Goal: Communication & Community: Answer question/provide support

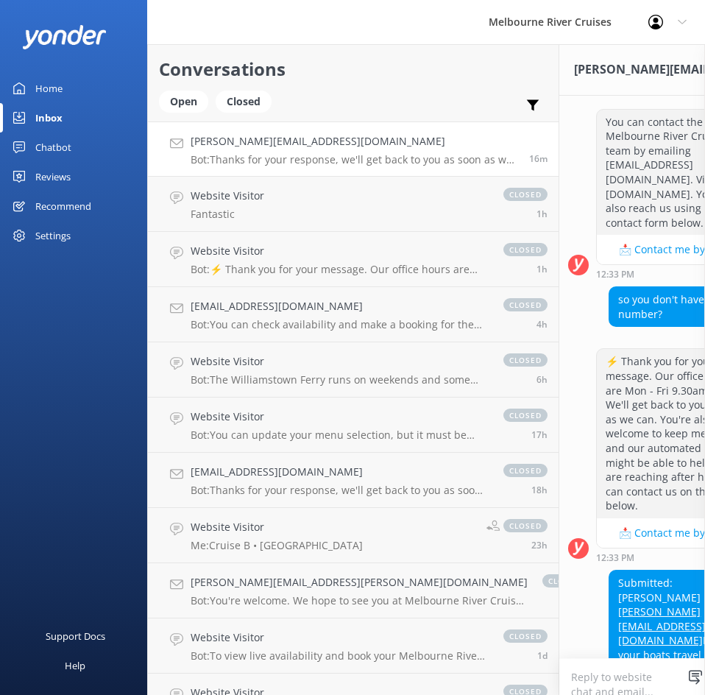
scroll to position [947, 0]
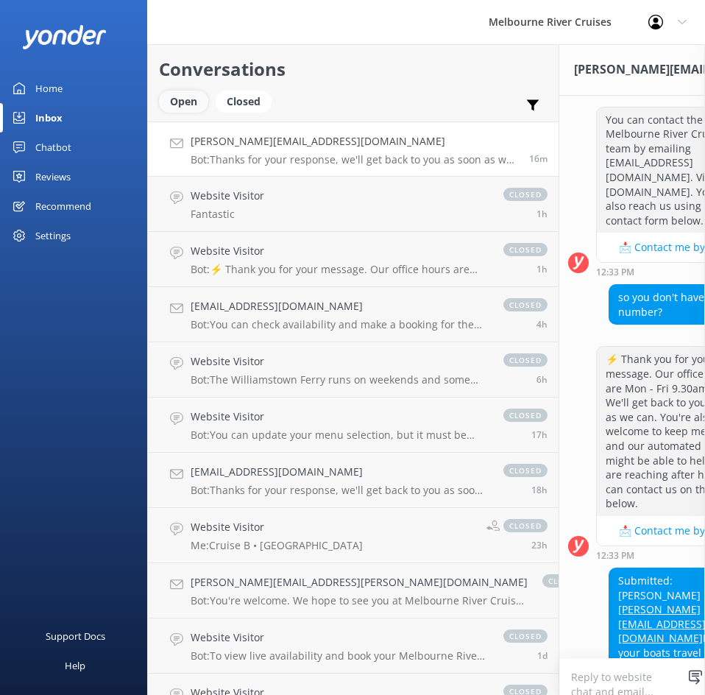
click at [198, 99] on div "Open" at bounding box center [183, 102] width 49 height 22
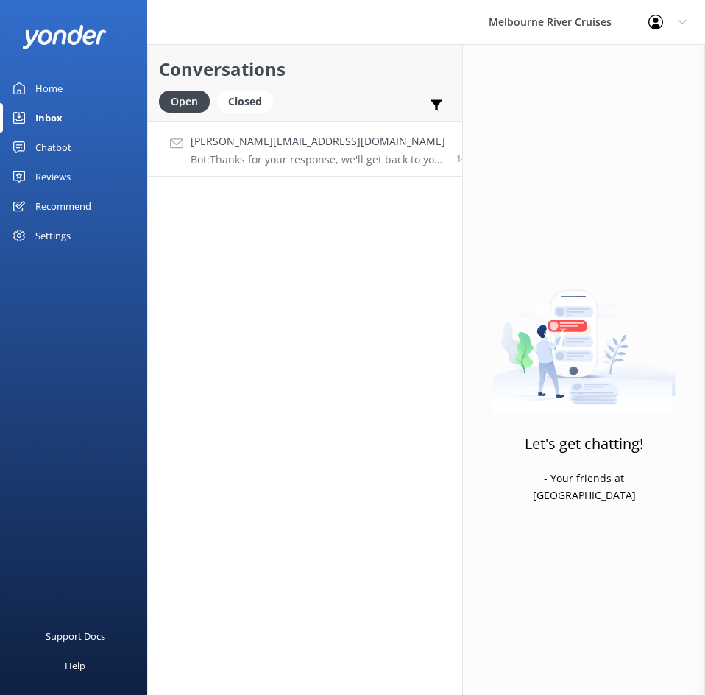
click at [369, 160] on p "Bot: Thanks for your response, we'll get back to you as soon as we can during o…" at bounding box center [318, 159] width 255 height 13
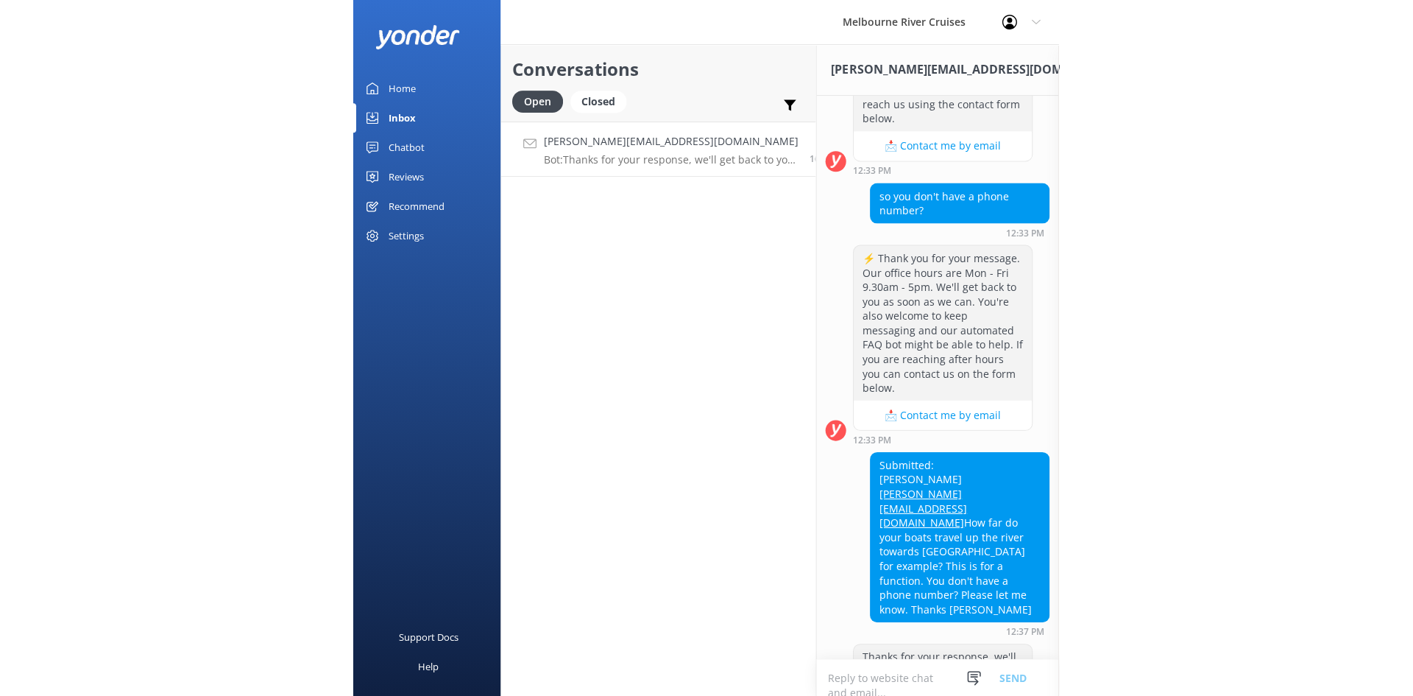
scroll to position [339, 0]
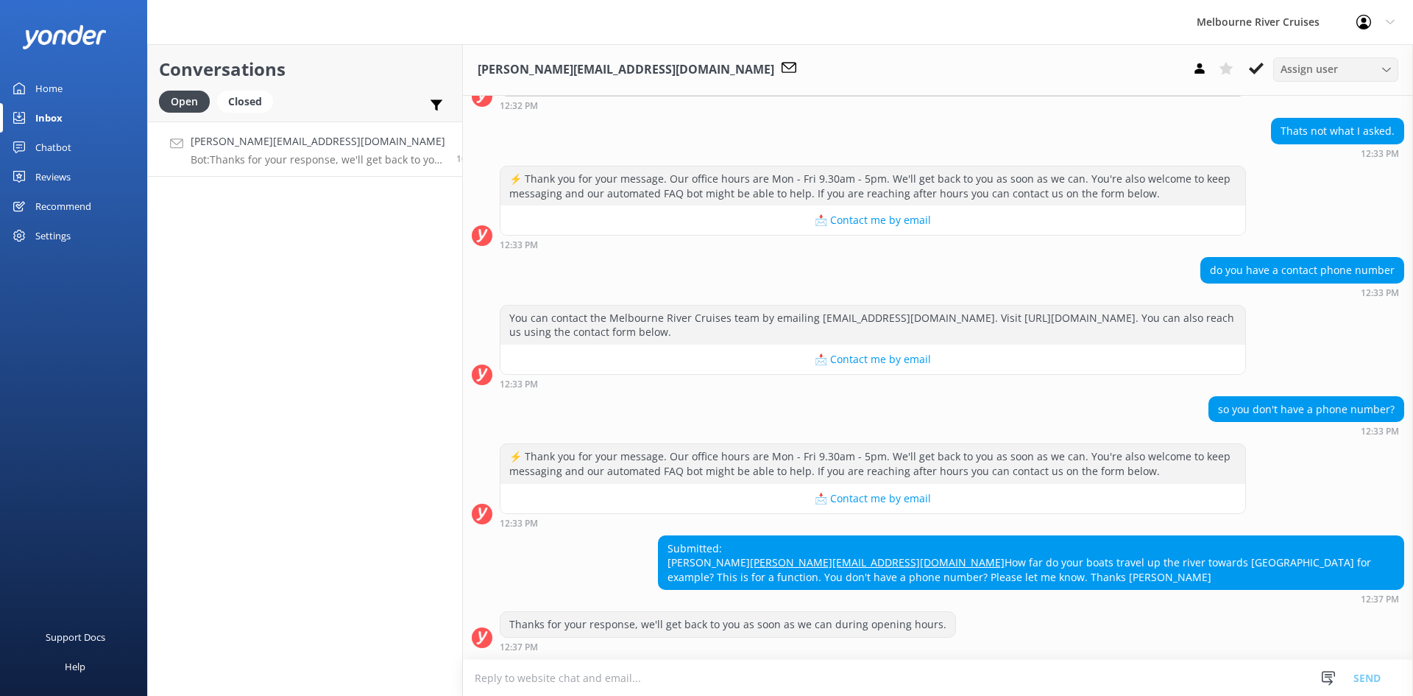
click at [704, 63] on span "Assign user" at bounding box center [1309, 69] width 57 height 16
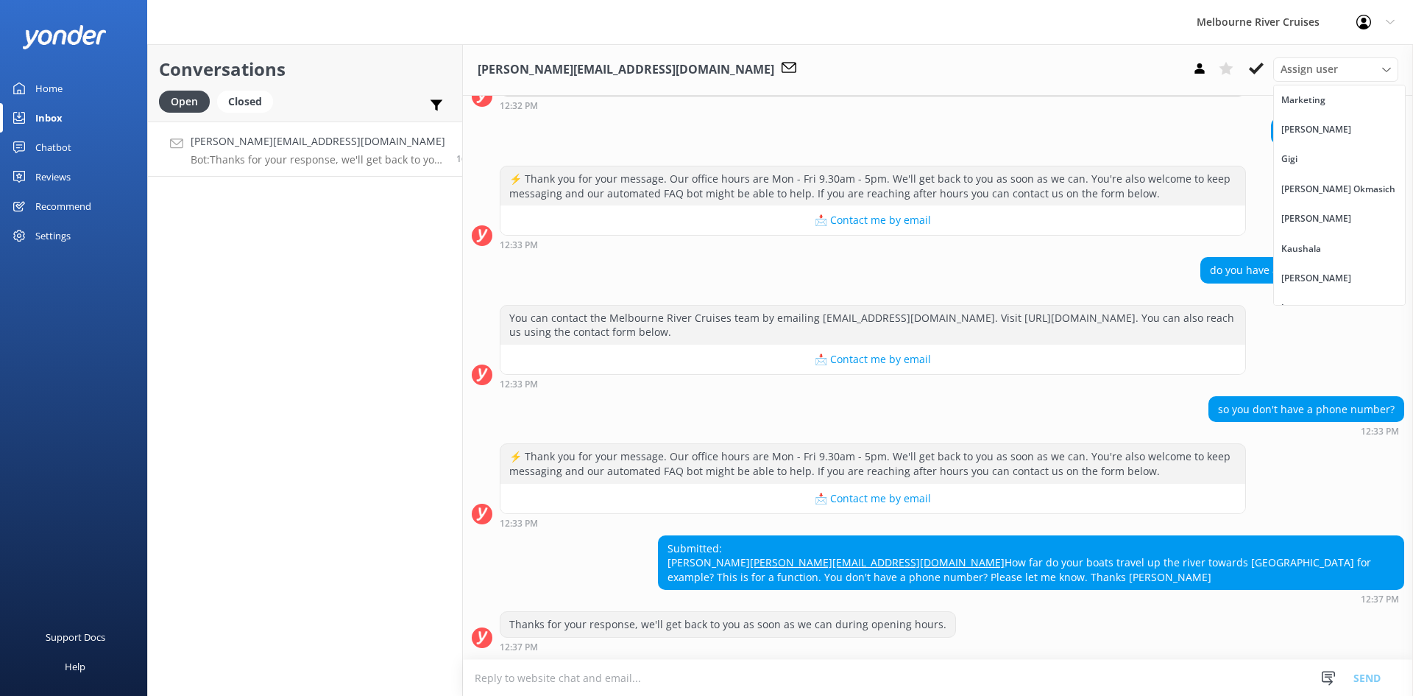
click at [704, 223] on div "[PERSON_NAME]" at bounding box center [1316, 218] width 70 height 15
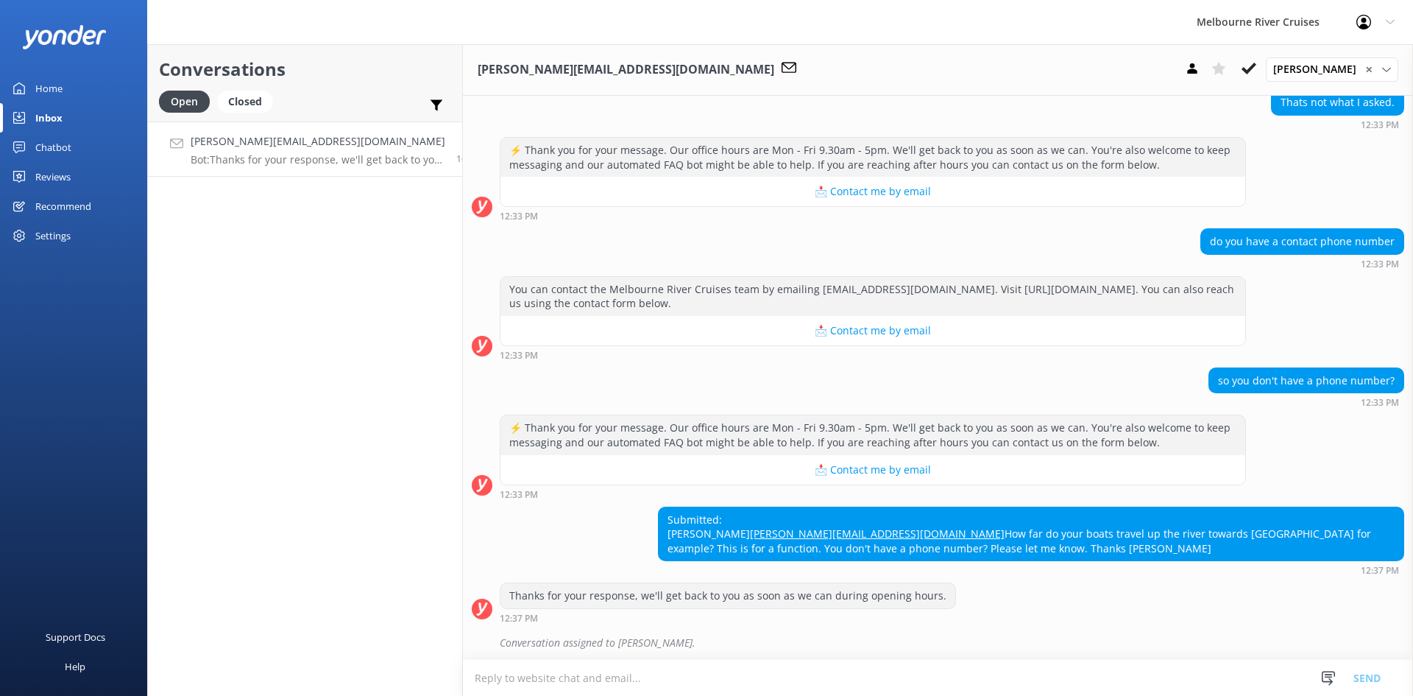
scroll to position [372, 0]
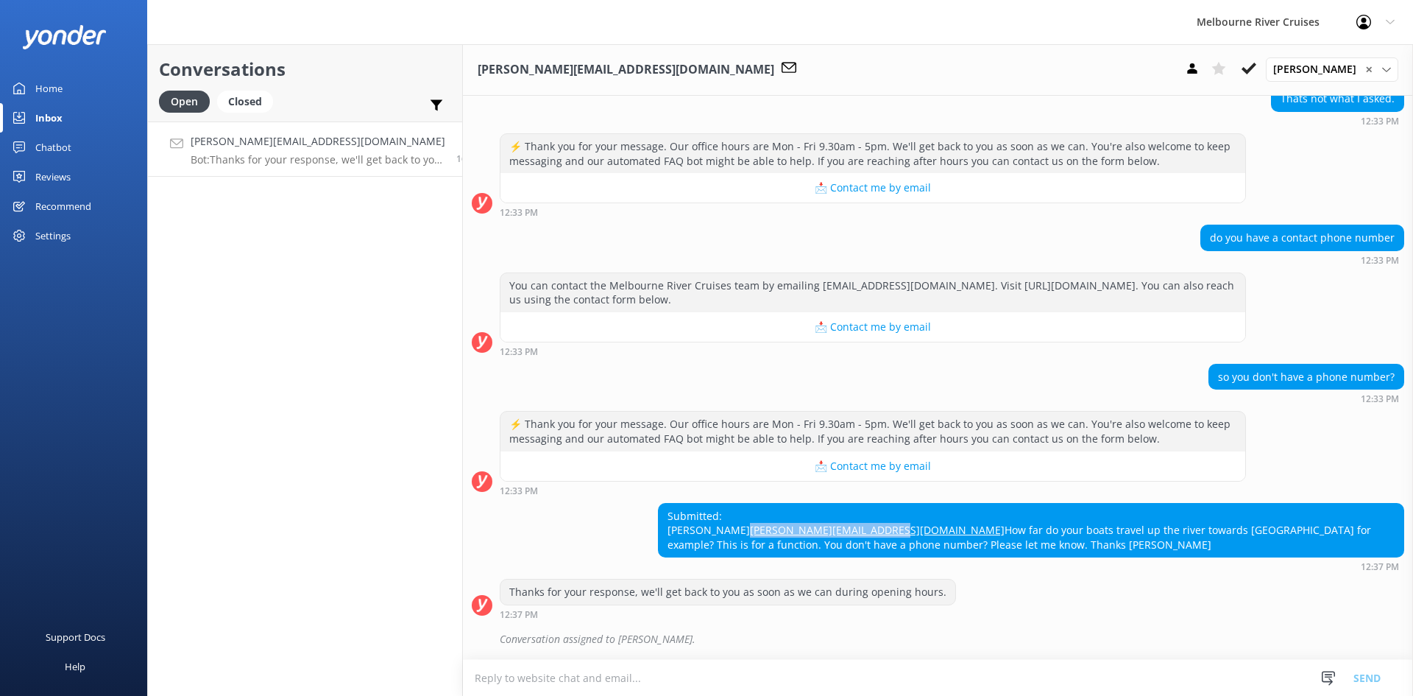
drag, startPoint x: 806, startPoint y: 517, endPoint x: 654, endPoint y: 521, distance: 152.4
click at [659, 521] on div "Submitted: joe joseph@vanjoeinvest.com.au How far do your boats travel up the r…" at bounding box center [1031, 530] width 745 height 54
copy link "[PERSON_NAME][EMAIL_ADDRESS][DOMAIN_NAME]"
click at [704, 79] on button at bounding box center [1249, 68] width 26 height 22
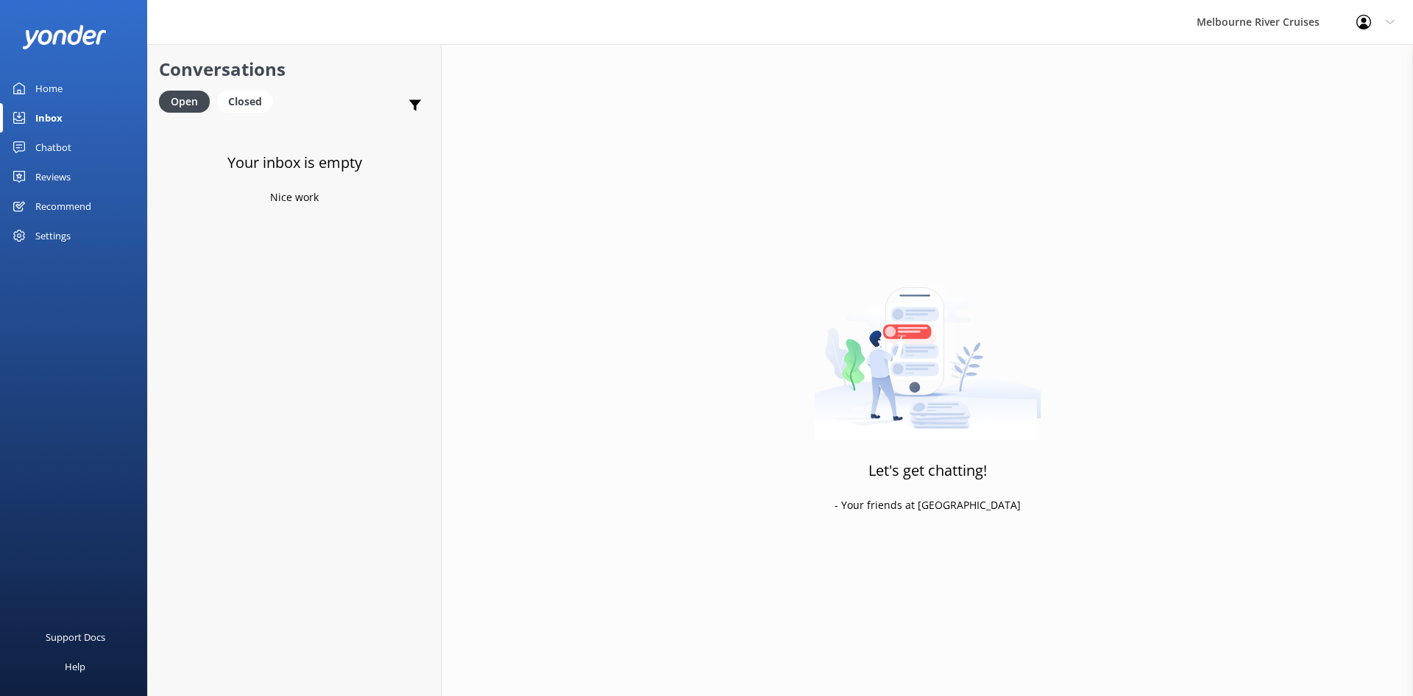
drag, startPoint x: 78, startPoint y: 91, endPoint x: 84, endPoint y: 97, distance: 8.9
click at [78, 91] on link "Home" at bounding box center [73, 88] width 147 height 29
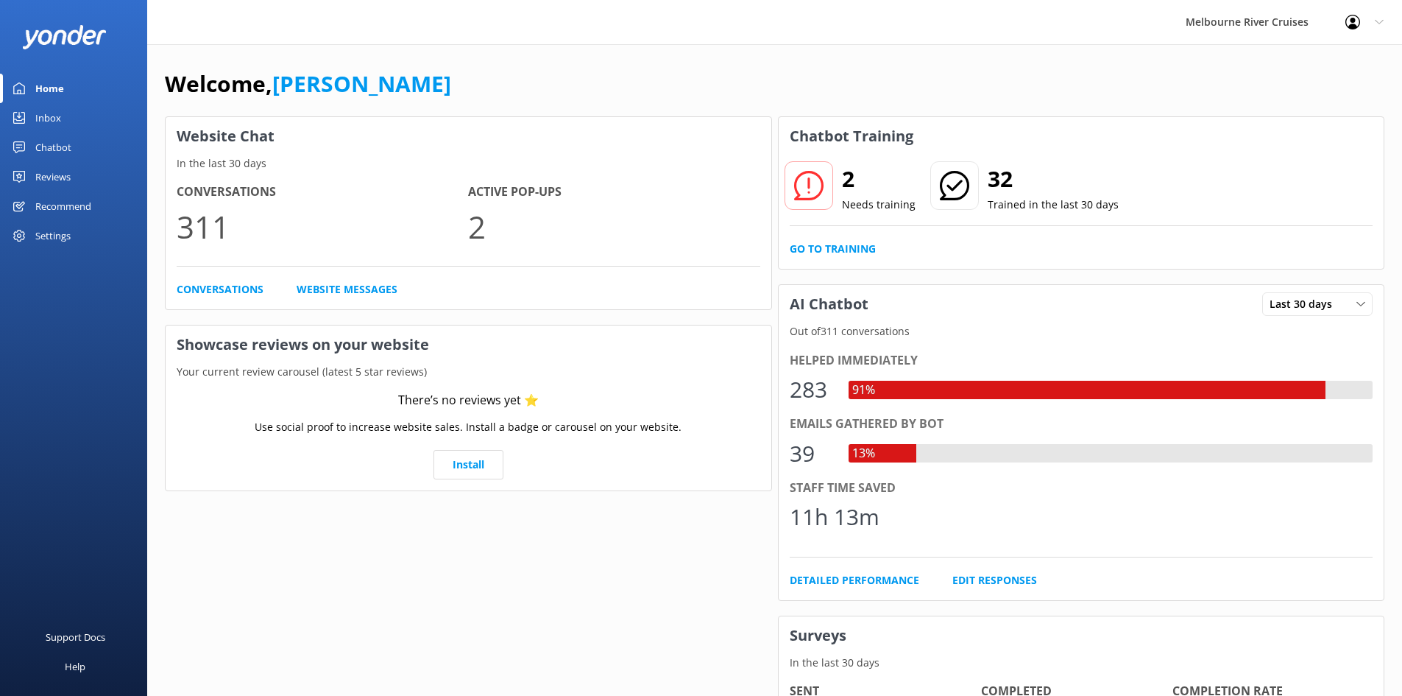
click at [65, 141] on div "Chatbot" at bounding box center [53, 146] width 36 height 29
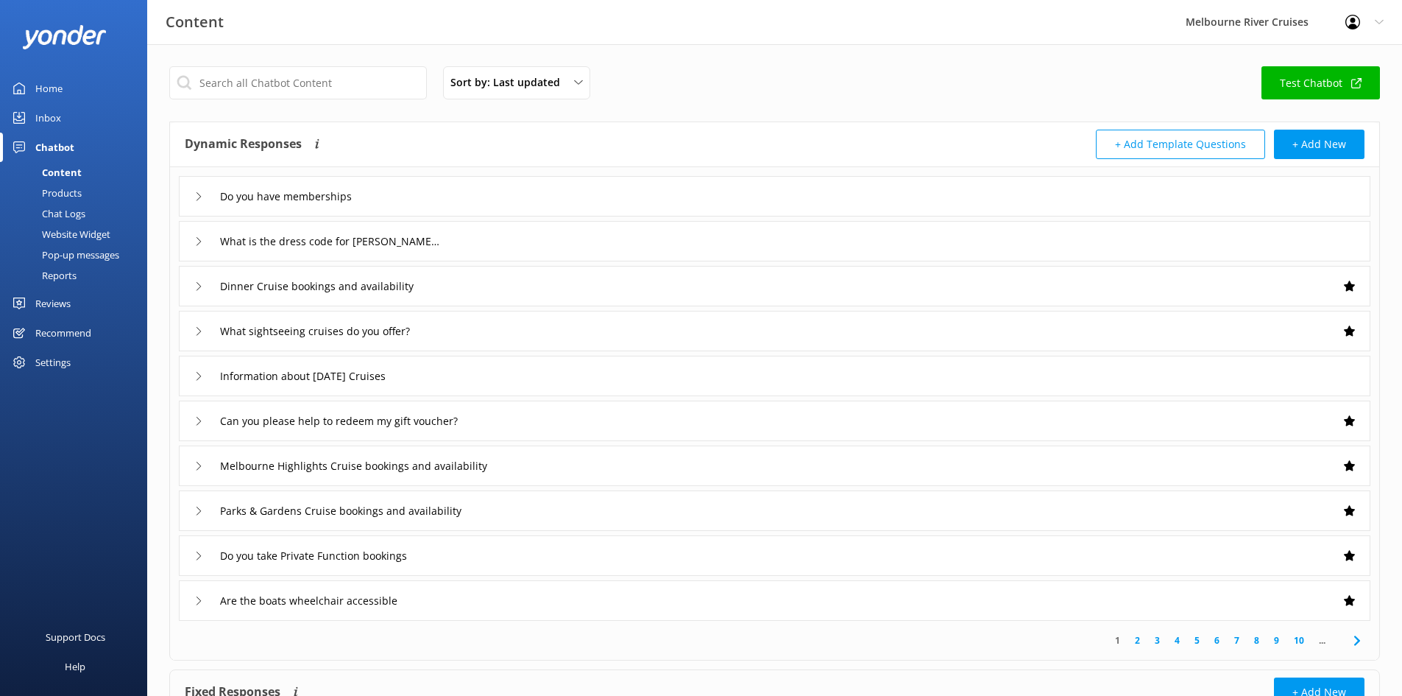
click at [68, 109] on link "Inbox" at bounding box center [73, 117] width 147 height 29
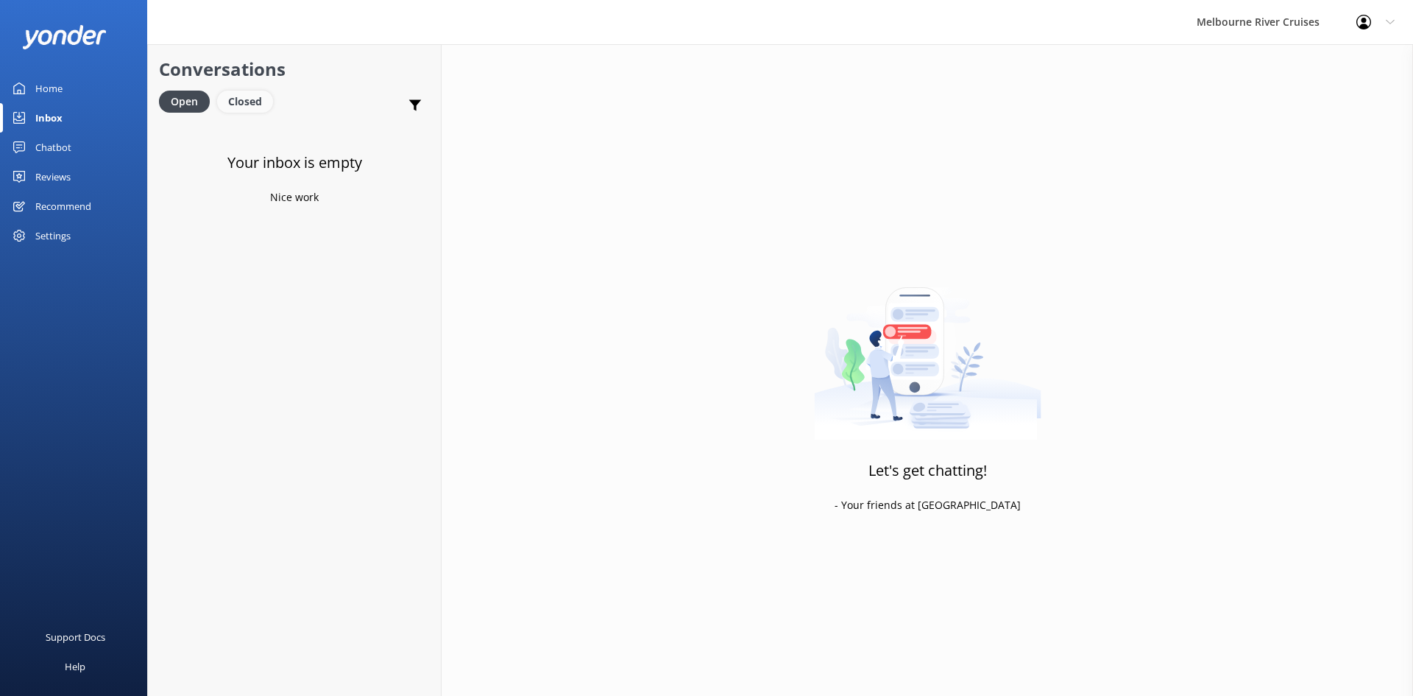
drag, startPoint x: 230, startPoint y: 96, endPoint x: 244, endPoint y: 99, distance: 14.5
click at [231, 96] on div "Closed" at bounding box center [245, 102] width 56 height 22
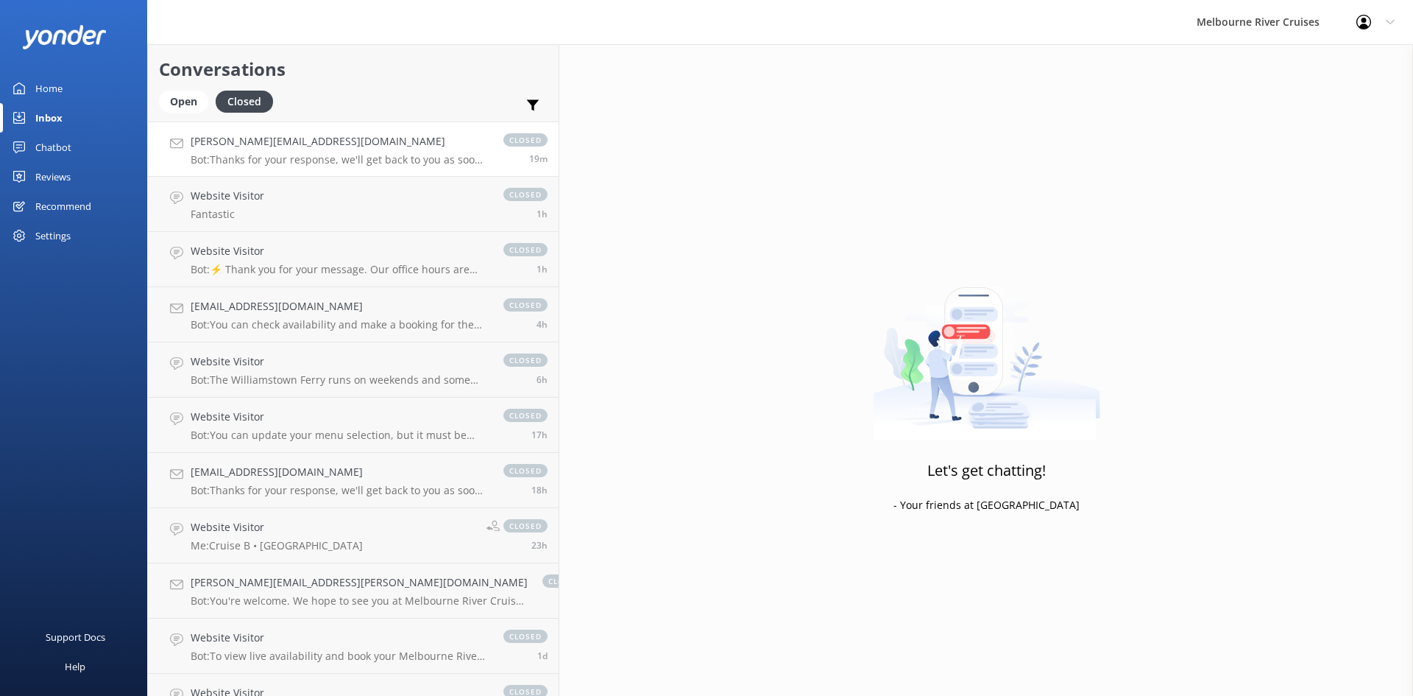
click at [297, 155] on p "Bot: Thanks for your response, we'll get back to you as soon as we can during o…" at bounding box center [340, 159] width 298 height 13
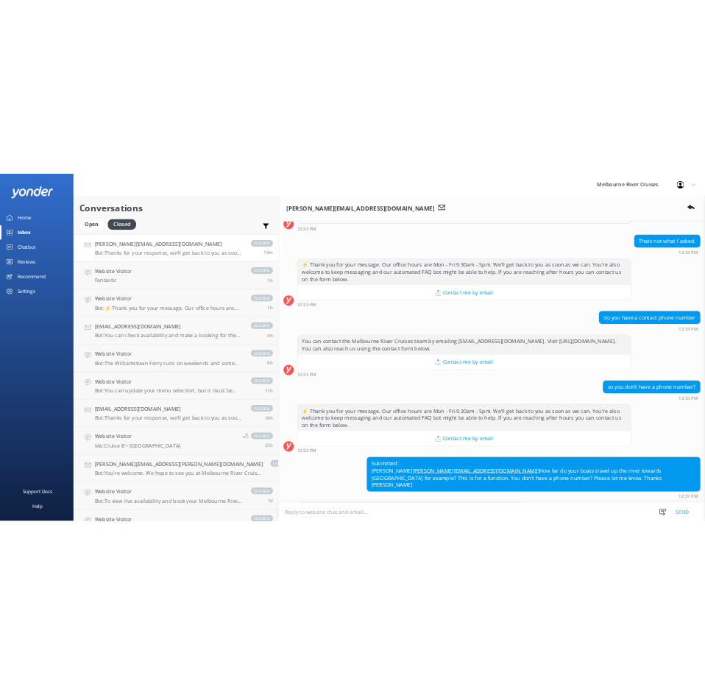
scroll to position [368, 0]
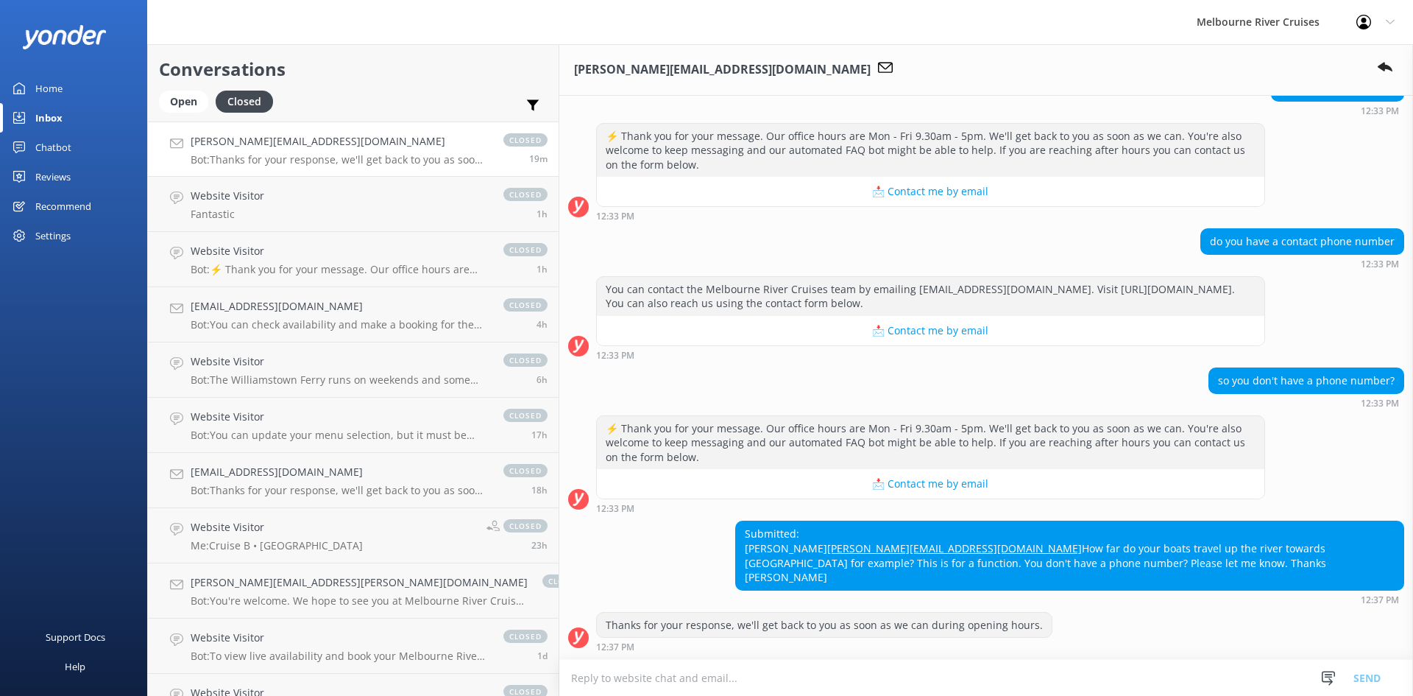
click at [95, 84] on link "Home" at bounding box center [73, 88] width 147 height 29
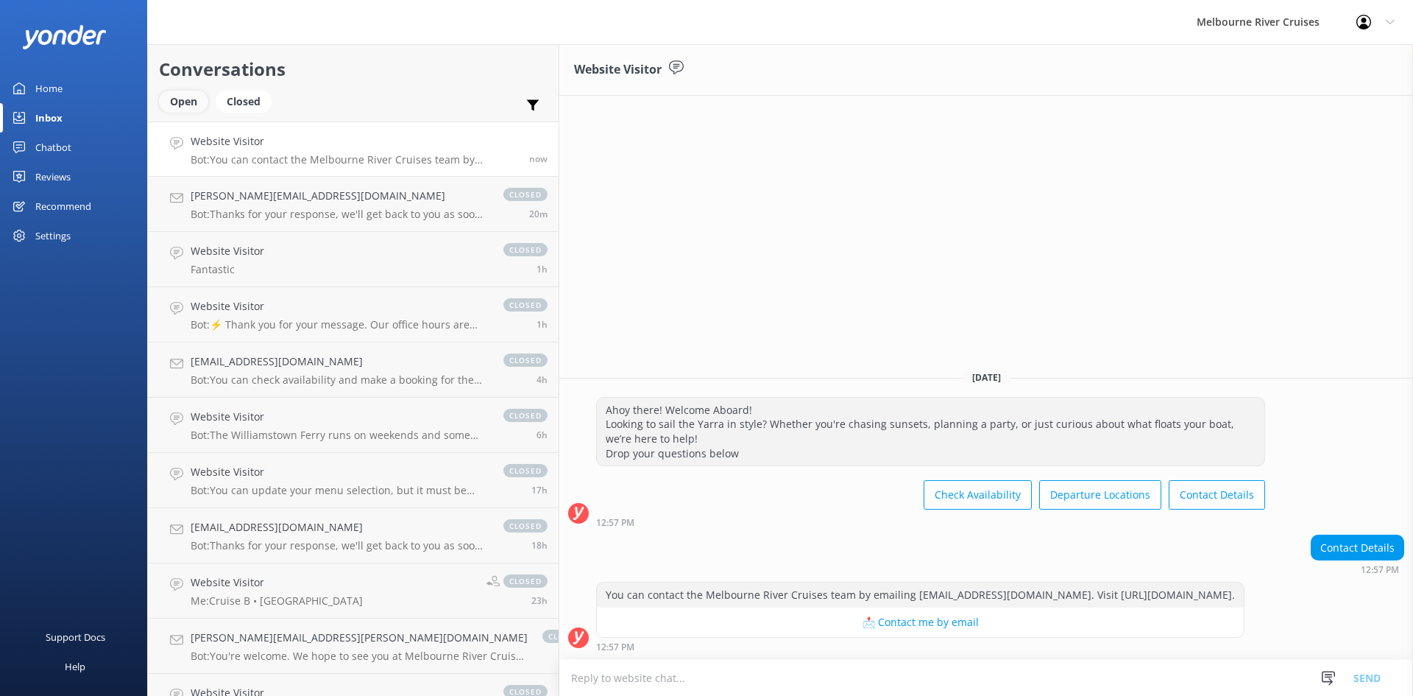
click at [186, 92] on div "Open" at bounding box center [183, 102] width 49 height 22
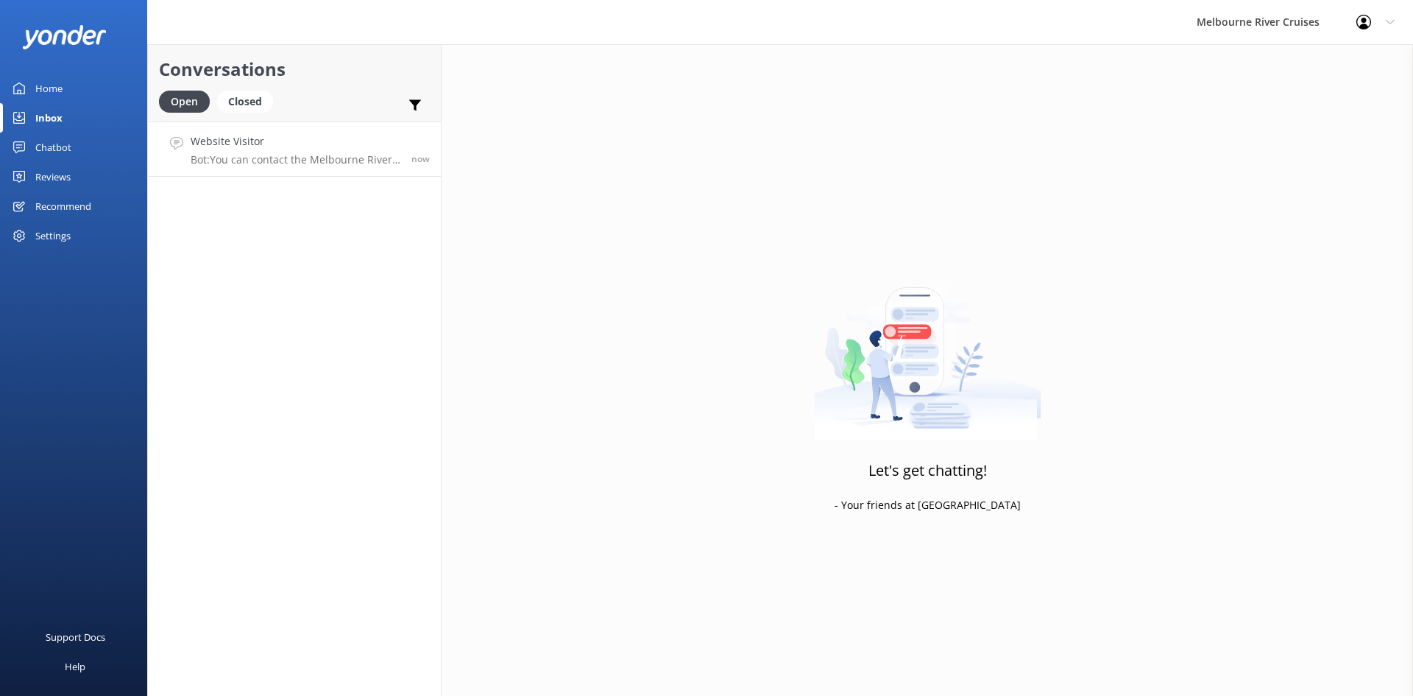
click at [233, 155] on p "Bot: You can contact the Melbourne River Cruises team by emailing info@melbcrui…" at bounding box center [296, 159] width 210 height 13
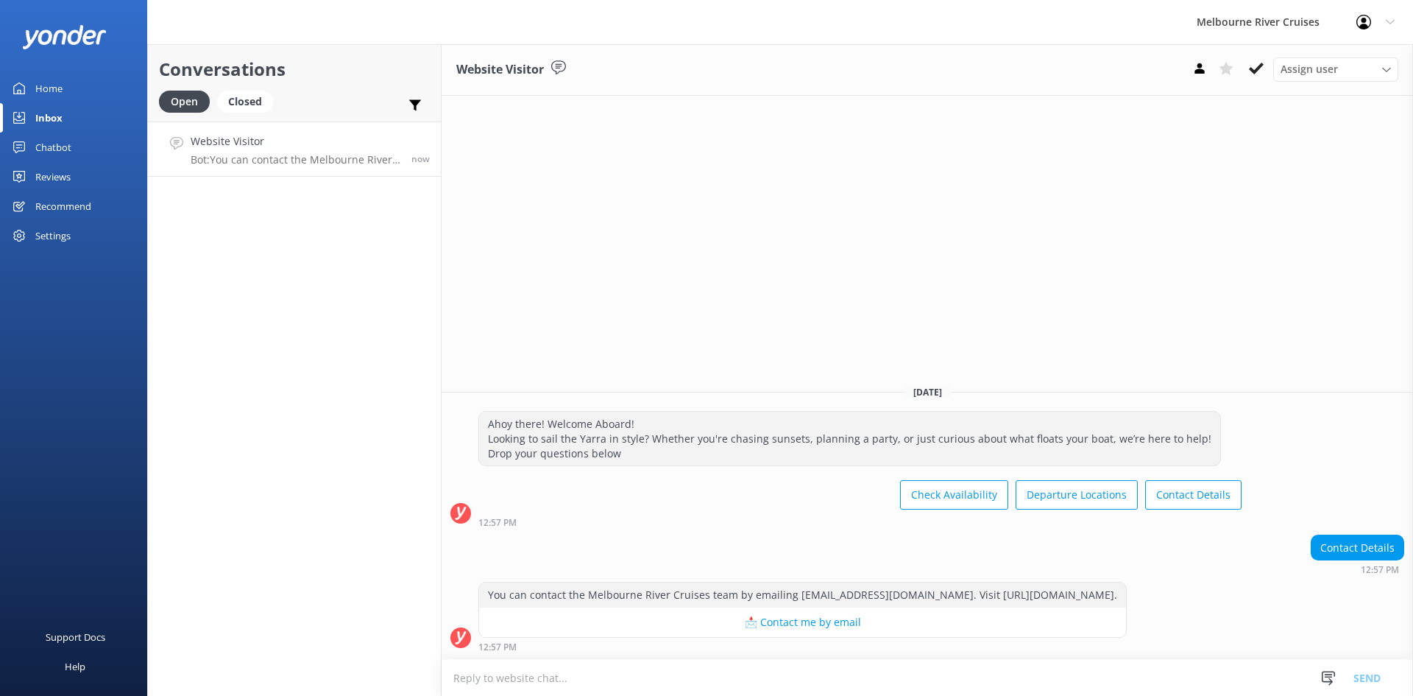
click at [704, 541] on div "Contact Details 12:57 PM" at bounding box center [928, 554] width 972 height 40
click at [671, 517] on div "12:57 PM" at bounding box center [859, 522] width 763 height 10
click at [659, 456] on div "Ahoy there! Welcome Aboard! Looking to sail the Yarra in style? Whether you're …" at bounding box center [849, 438] width 741 height 54
click at [634, 305] on div "Website Visitor Assign user Marketing Stephanie Gigi Tatum Okmasich Satya Raman…" at bounding box center [928, 369] width 972 height 651
click at [704, 62] on icon at bounding box center [1256, 68] width 15 height 15
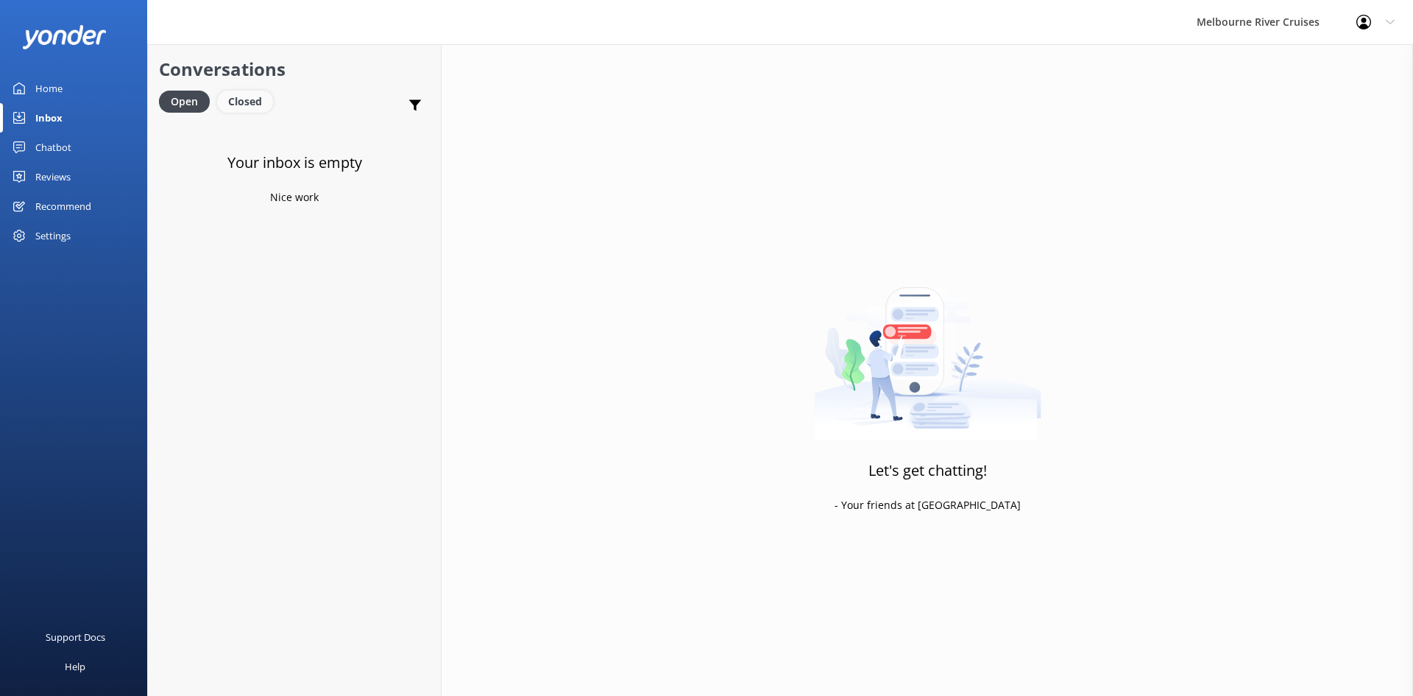
click at [245, 94] on div "Closed" at bounding box center [245, 102] width 56 height 22
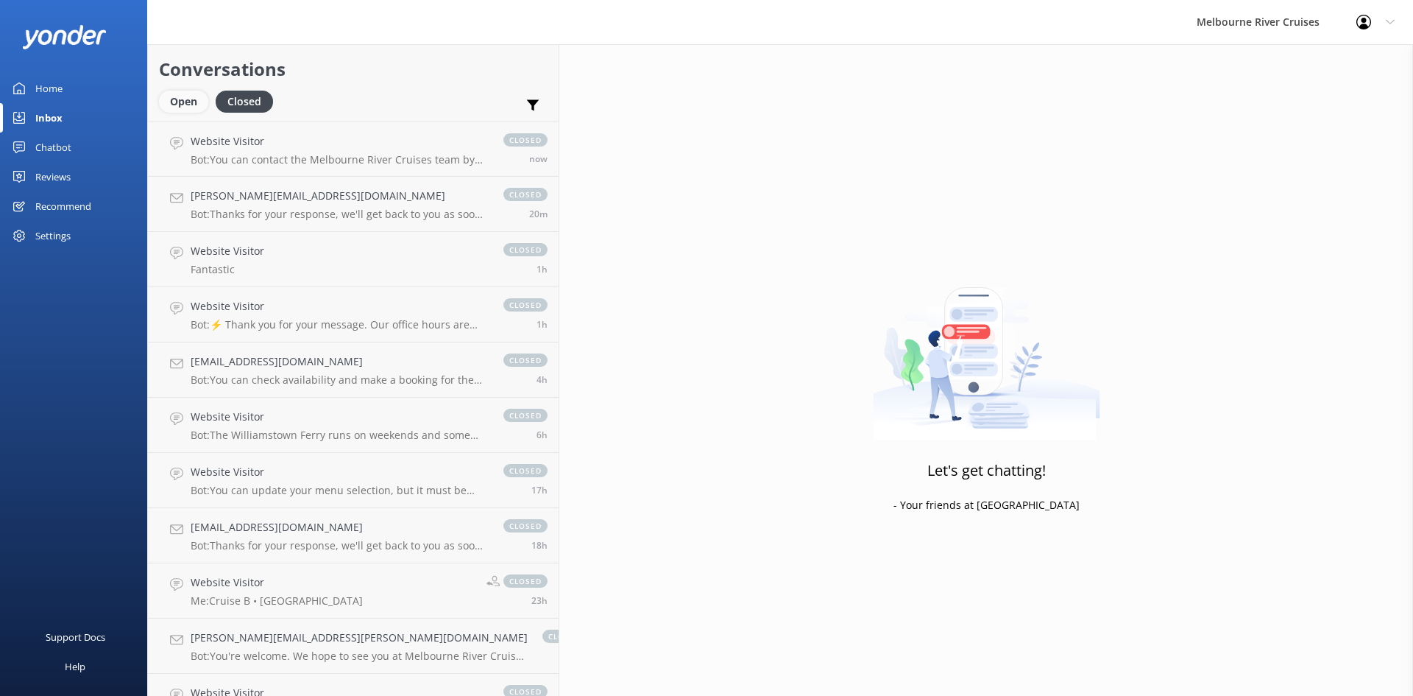
click at [190, 101] on div "Open" at bounding box center [183, 102] width 49 height 22
